Goal: Contribute content

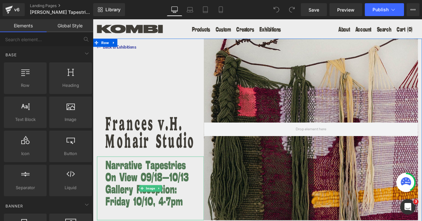
click at [137, 197] on img at bounding box center [161, 218] width 126 height 75
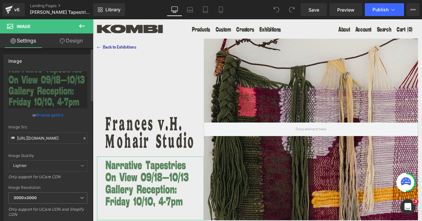
click at [47, 116] on link "Browse gallery" at bounding box center [49, 114] width 27 height 11
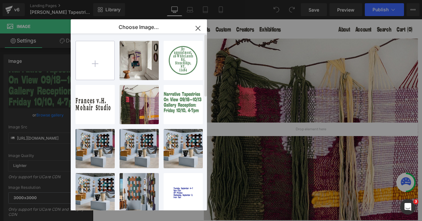
click at [99, 61] on input "file" at bounding box center [95, 60] width 39 height 39
type input "C:\fakepath\Copy of KO_Mailer_Buttons (9).svg"
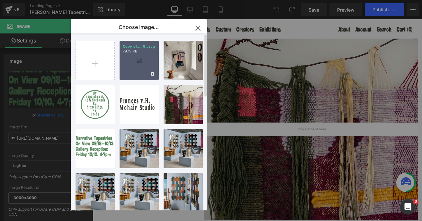
click at [139, 62] on div "Copy of... _9_.svg 79.19 KB" at bounding box center [139, 60] width 39 height 39
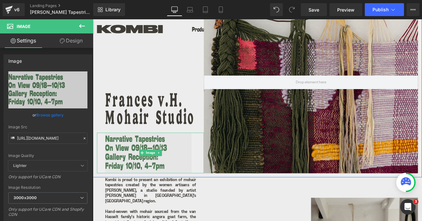
scroll to position [63, 0]
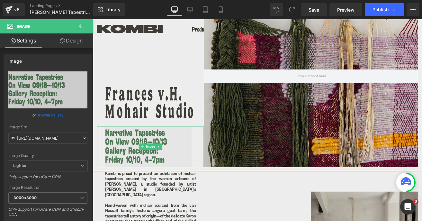
type input "[URL][DOMAIN_NAME]"
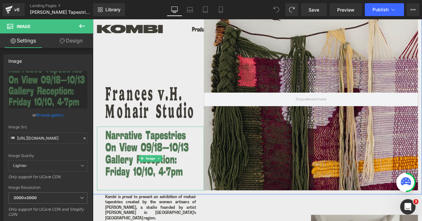
click at [145, 171] on img at bounding box center [161, 183] width 126 height 75
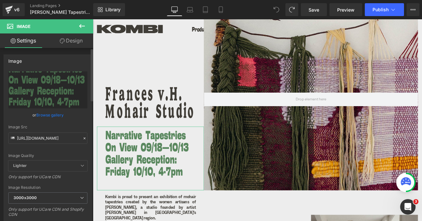
click at [47, 114] on link "Browse gallery" at bounding box center [49, 114] width 27 height 11
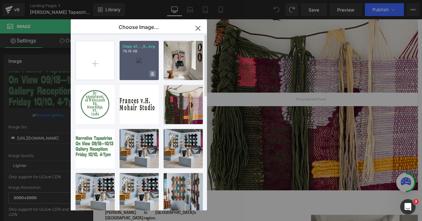
click at [154, 74] on span at bounding box center [153, 74] width 6 height 6
click at [128, 75] on span "Yes" at bounding box center [131, 73] width 16 height 7
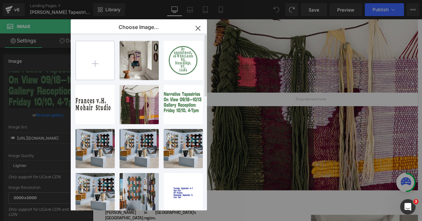
click at [95, 63] on input "file" at bounding box center [95, 60] width 39 height 39
type input "C:\fakepath\Copy of KO_Mailer_Buttons (300 x 220 px).svg"
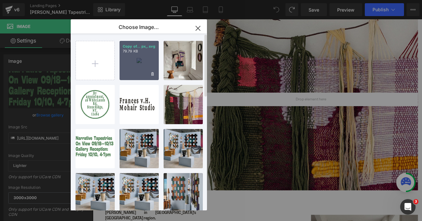
click at [133, 54] on div "Copy of... px_.svg 79.79 KB" at bounding box center [139, 60] width 39 height 39
type input "[URL][DOMAIN_NAME]"
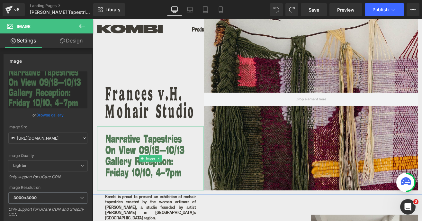
click at [130, 182] on img at bounding box center [161, 183] width 126 height 75
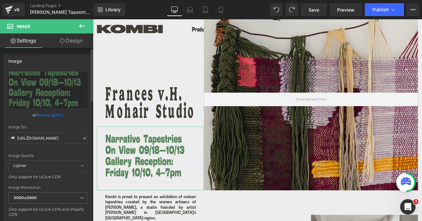
click at [56, 116] on link "Browse gallery" at bounding box center [49, 114] width 27 height 11
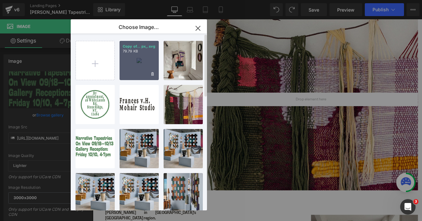
click at [128, 69] on div "Copy of... px_.svg 79.79 KB" at bounding box center [139, 60] width 39 height 39
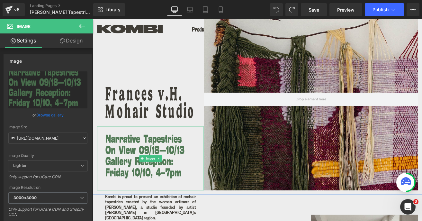
click at [156, 168] on img at bounding box center [161, 183] width 126 height 75
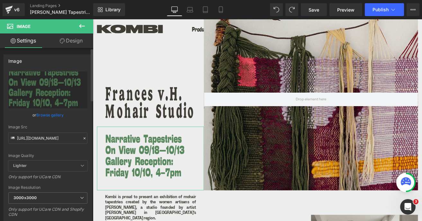
click at [58, 116] on link "Browse gallery" at bounding box center [49, 114] width 27 height 11
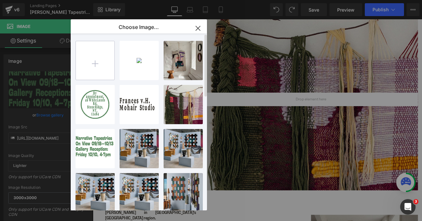
click at [96, 61] on input "file" at bounding box center [95, 60] width 39 height 39
type input "C:\fakepath\Copy of KO_Mailer_Buttons (300 x 220 px) (1).svg"
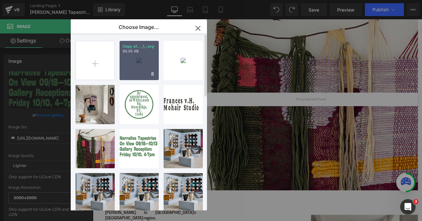
click at [136, 60] on div "Copy of... _1_.svg 80.05 KB" at bounding box center [139, 60] width 39 height 39
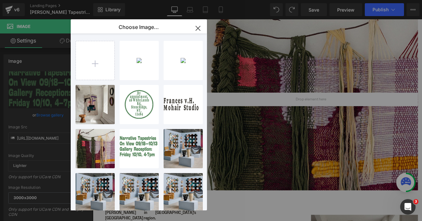
type input "[URL][DOMAIN_NAME]"
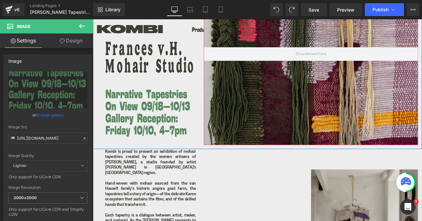
scroll to position [89, 0]
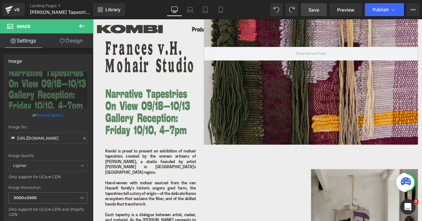
click at [310, 7] on span "Save" at bounding box center [314, 9] width 11 height 7
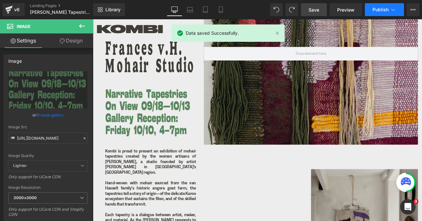
click at [386, 12] on span "Publish" at bounding box center [381, 9] width 16 height 5
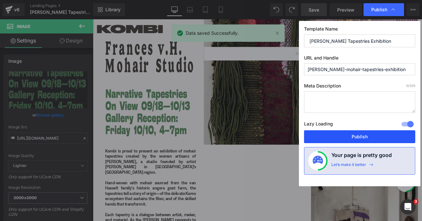
click at [358, 136] on button "Publish" at bounding box center [359, 136] width 111 height 13
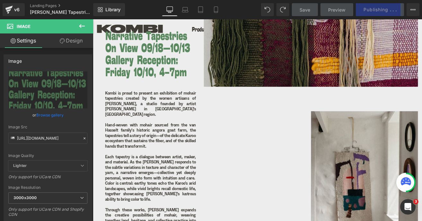
scroll to position [158, 0]
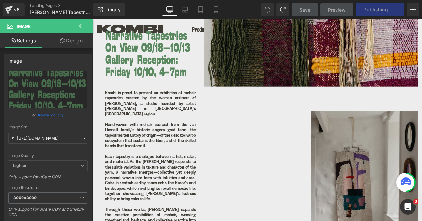
click at [422, 205] on img at bounding box center [414, 218] width 126 height 180
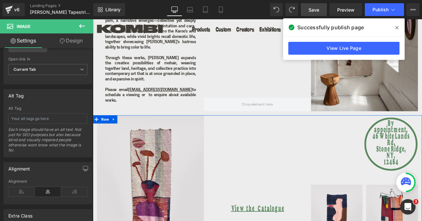
scroll to position [350, 0]
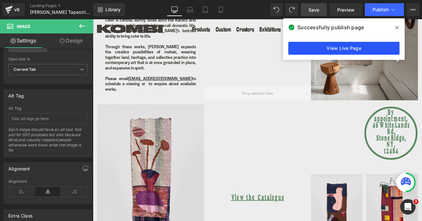
click at [339, 49] on link "View Live Page" at bounding box center [344, 48] width 111 height 13
